Goal: Task Accomplishment & Management: Use online tool/utility

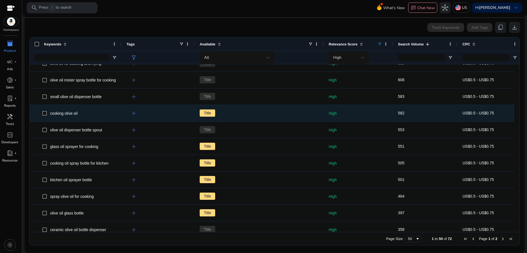
scroll to position [277, 0]
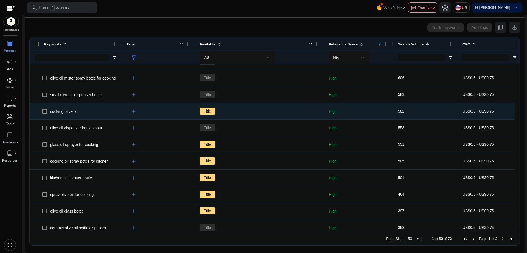
click at [202, 110] on span "Title" at bounding box center [208, 110] width 16 height 7
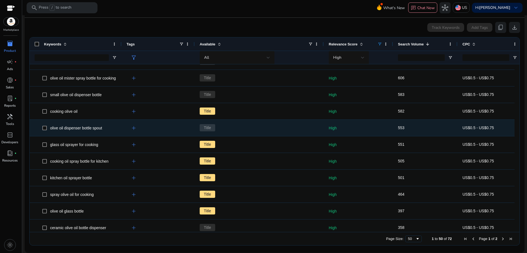
click at [205, 133] on div "Title" at bounding box center [259, 128] width 119 height 16
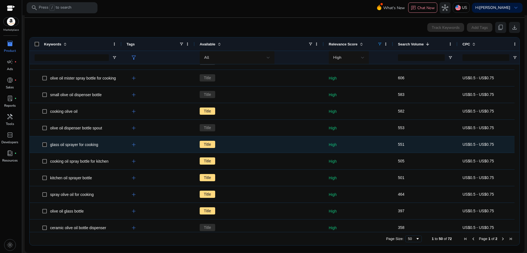
click at [206, 143] on span "Title" at bounding box center [208, 144] width 16 height 7
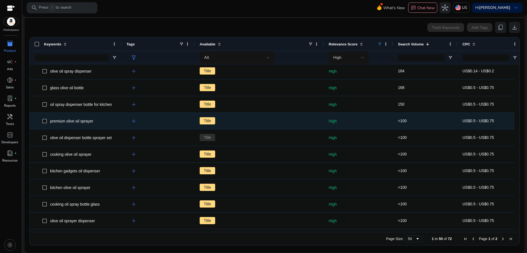
scroll to position [0, 0]
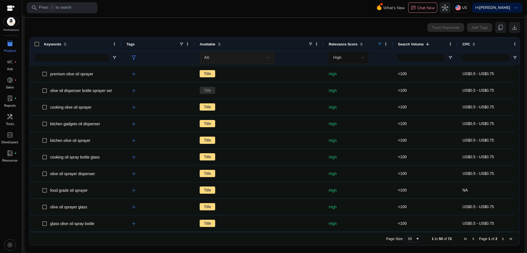
click at [232, 53] on div "All" at bounding box center [237, 57] width 66 height 13
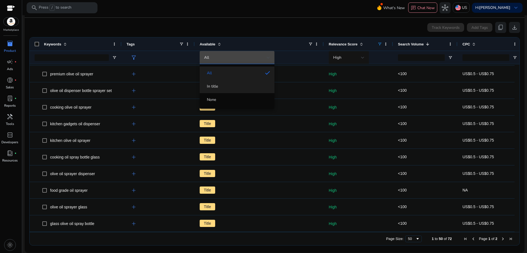
click at [236, 88] on span "In title" at bounding box center [237, 87] width 66 height 6
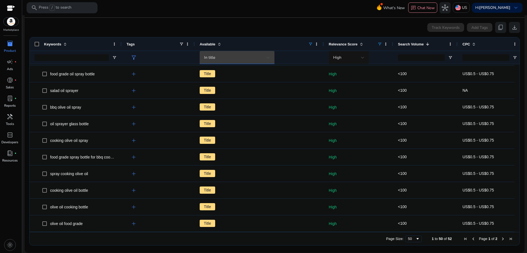
click at [234, 61] on div "In title" at bounding box center [237, 57] width 66 height 7
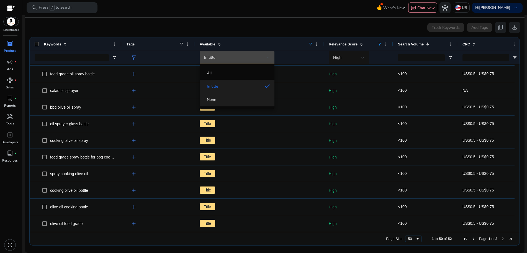
click at [229, 94] on mat-option "None" at bounding box center [237, 99] width 75 height 13
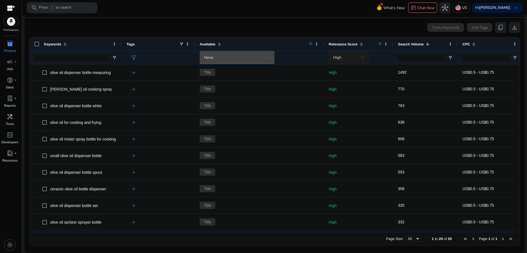
click at [341, 55] on span "High" at bounding box center [337, 57] width 8 height 5
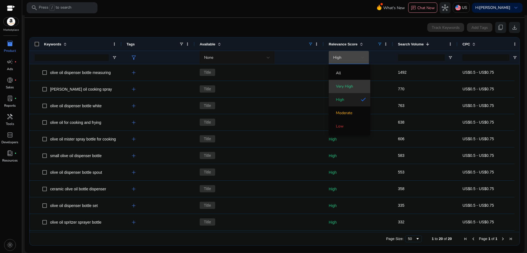
click at [344, 83] on mat-option "Very High" at bounding box center [350, 86] width 42 height 13
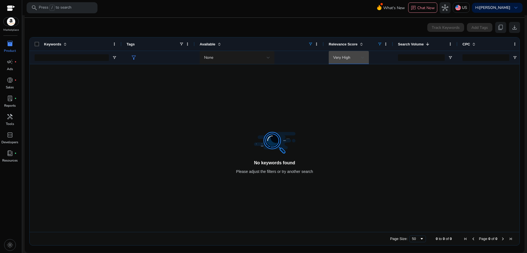
click at [217, 60] on div "None" at bounding box center [235, 58] width 63 height 6
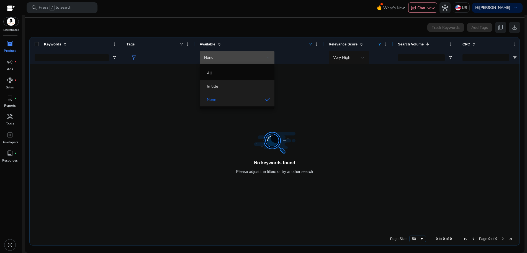
click at [225, 86] on span "In title" at bounding box center [237, 87] width 66 height 6
